Goal: Transaction & Acquisition: Purchase product/service

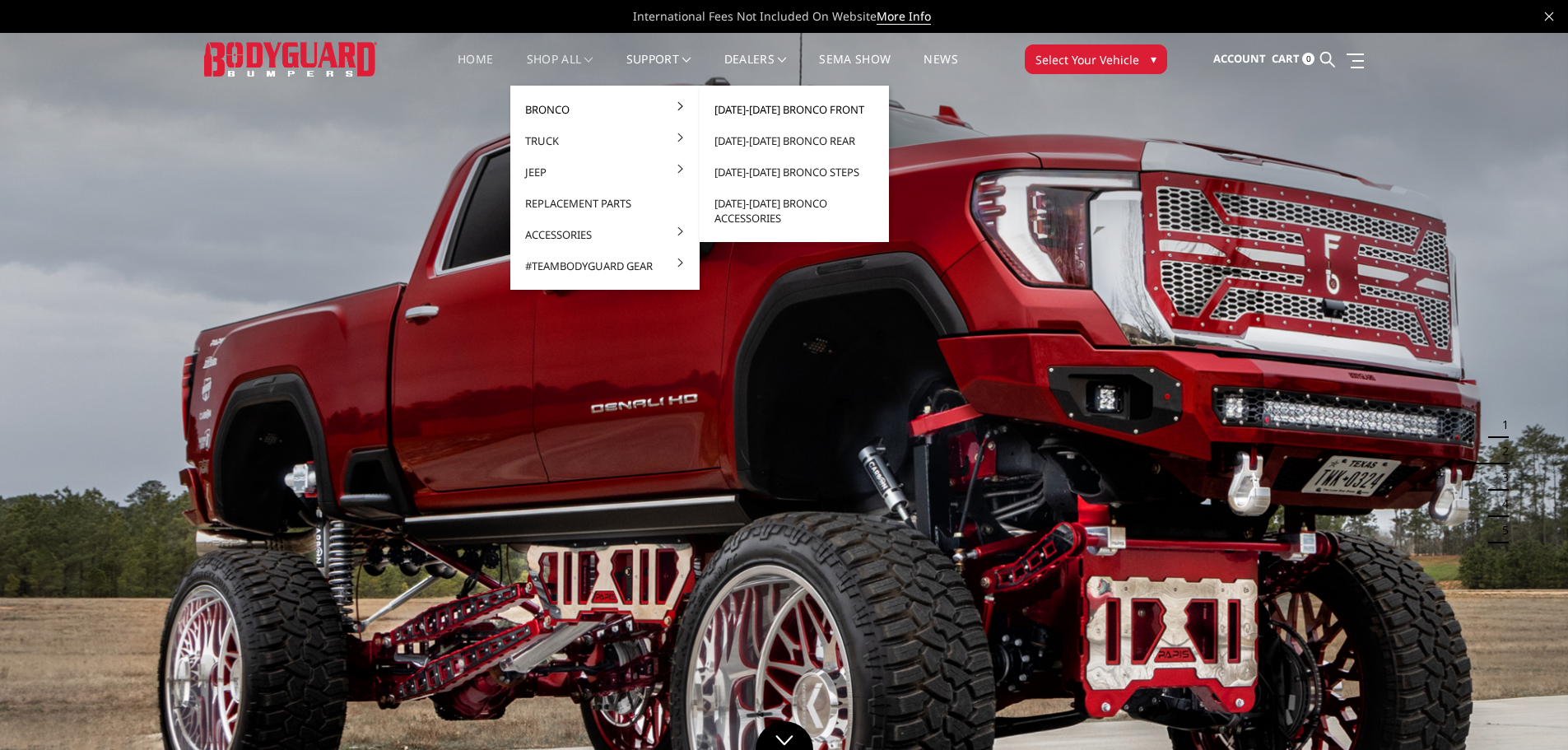
click at [776, 103] on link "[DATE]-[DATE] Bronco Front" at bounding box center [794, 109] width 176 height 32
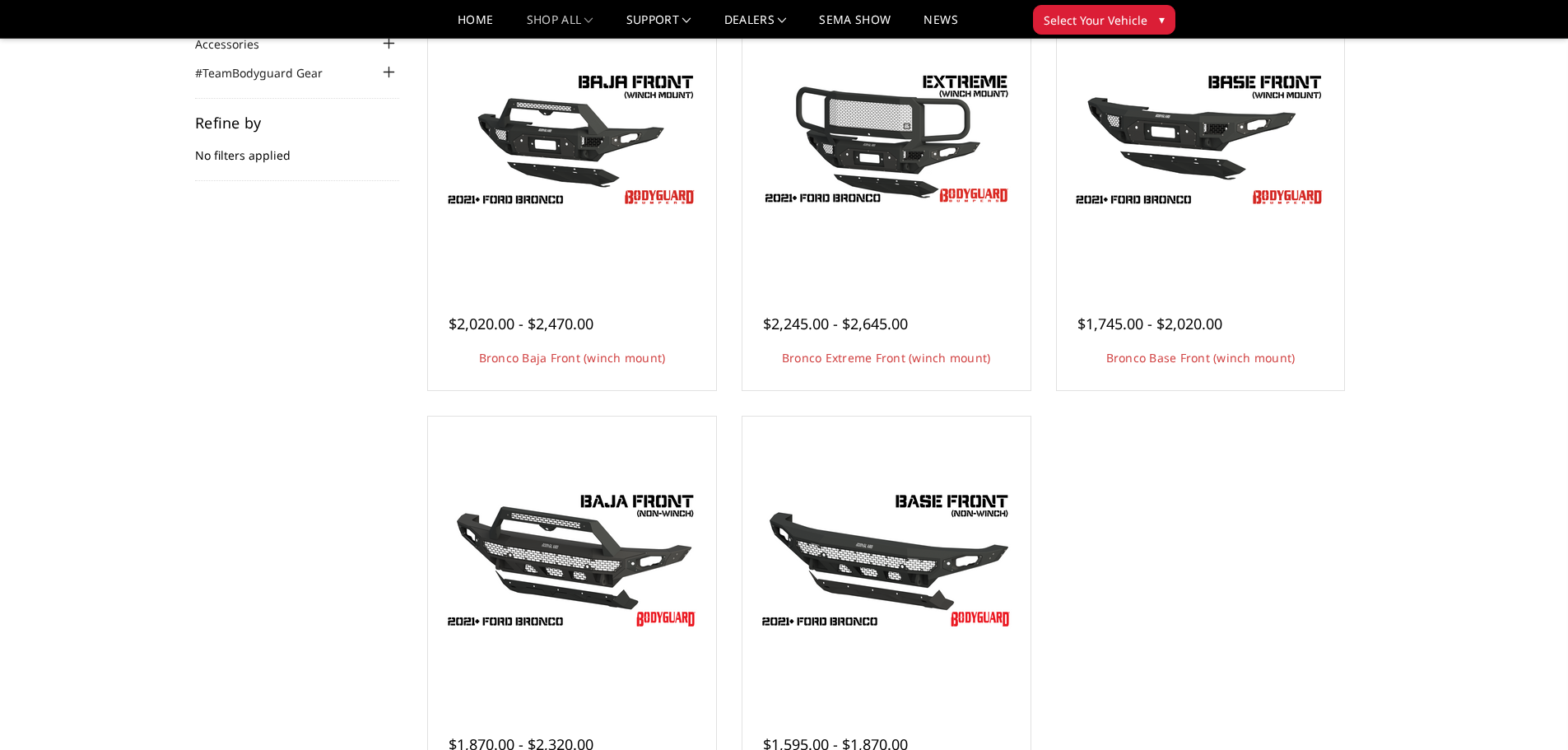
scroll to position [247, 0]
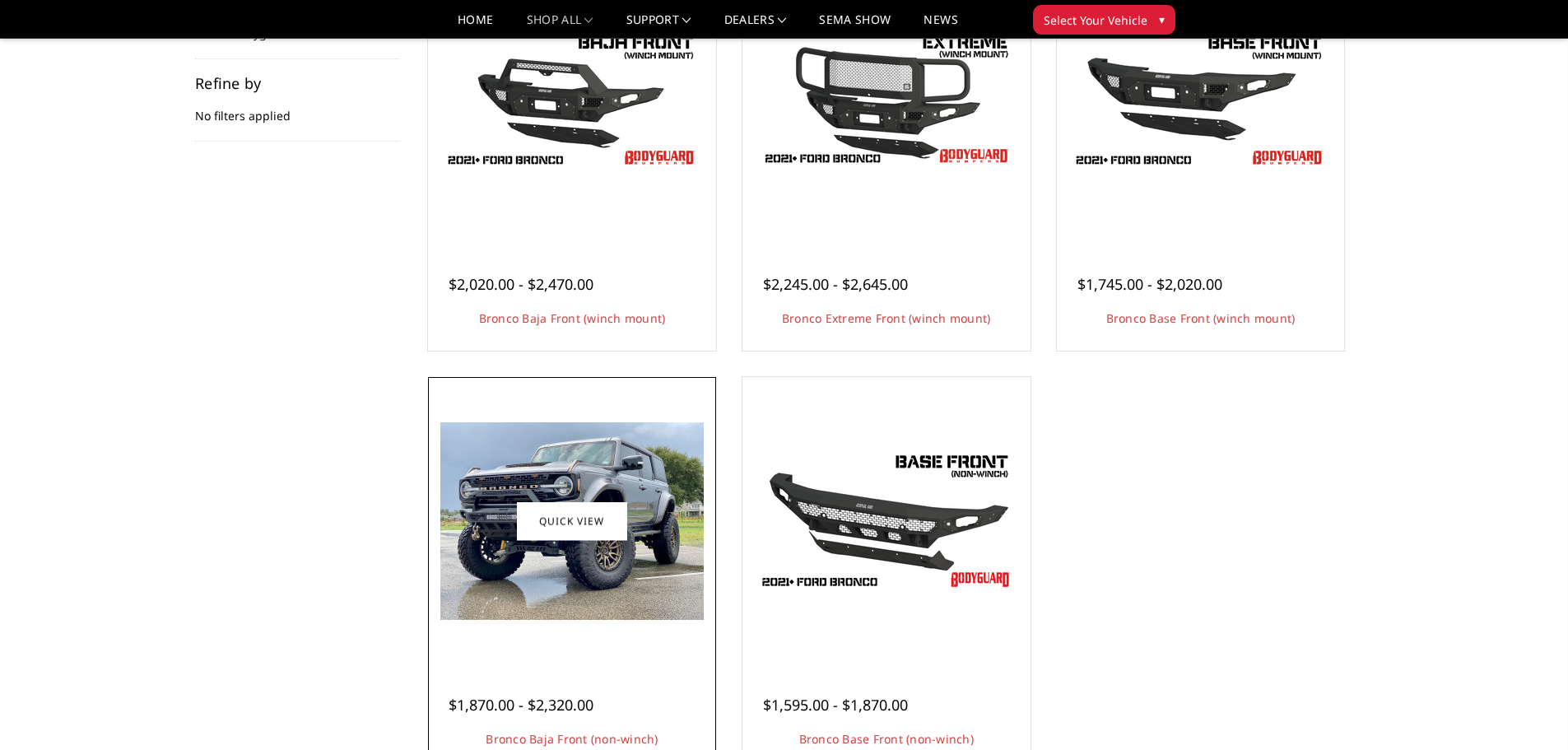
click at [554, 613] on img at bounding box center [572, 521] width 263 height 197
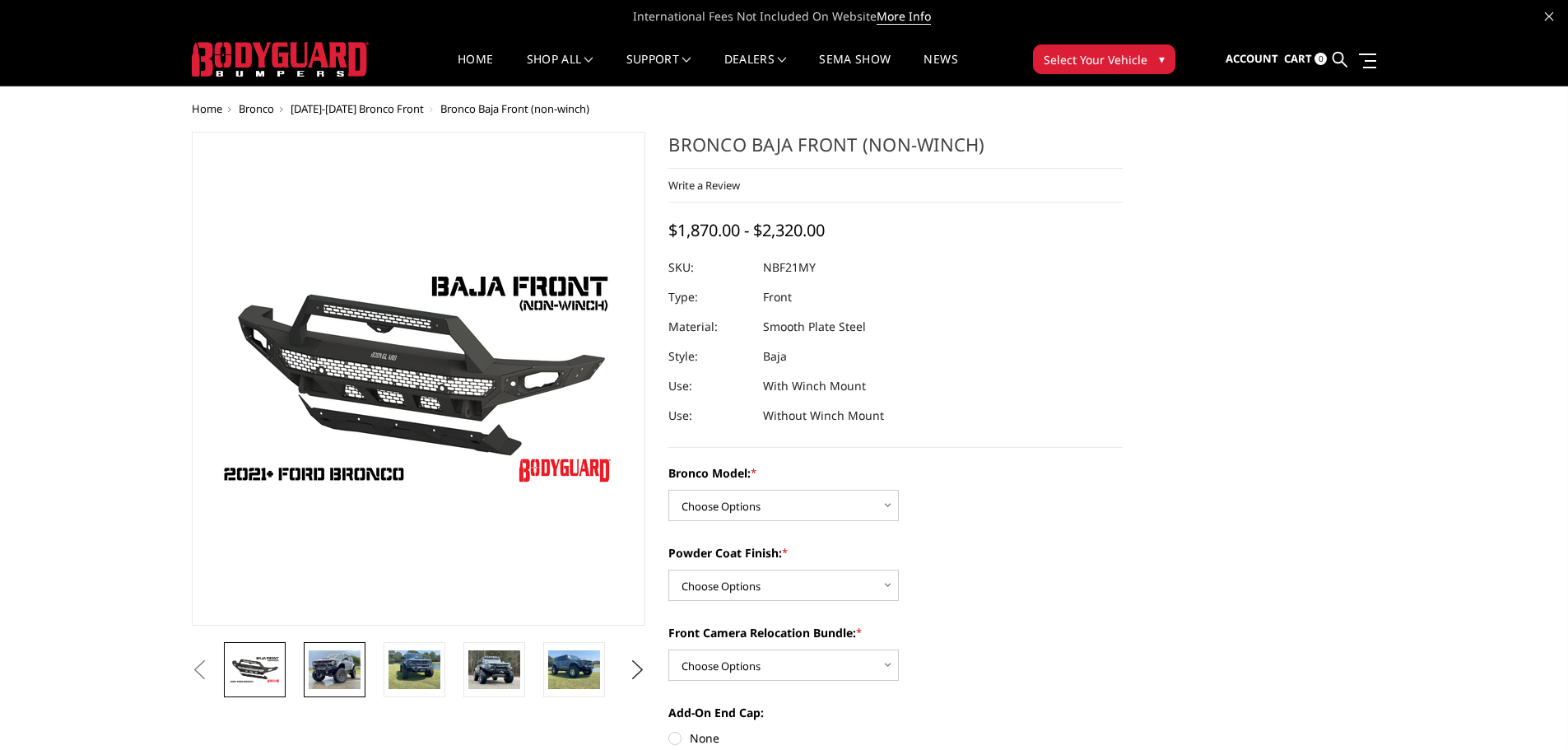
click at [310, 667] on img at bounding box center [334, 669] width 52 height 38
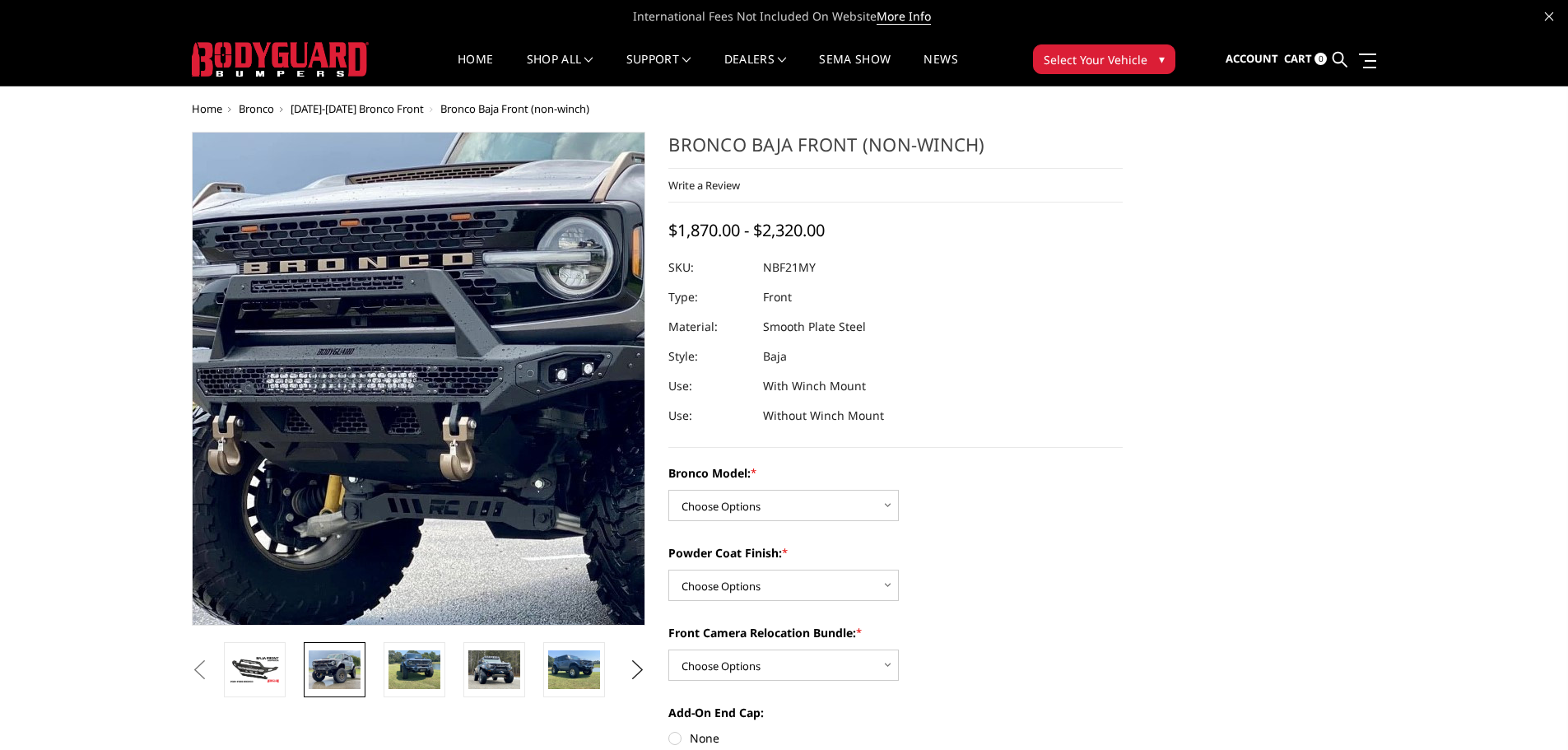
click at [274, 349] on img at bounding box center [609, 398] width 1054 height 790
